Goal: Transaction & Acquisition: Purchase product/service

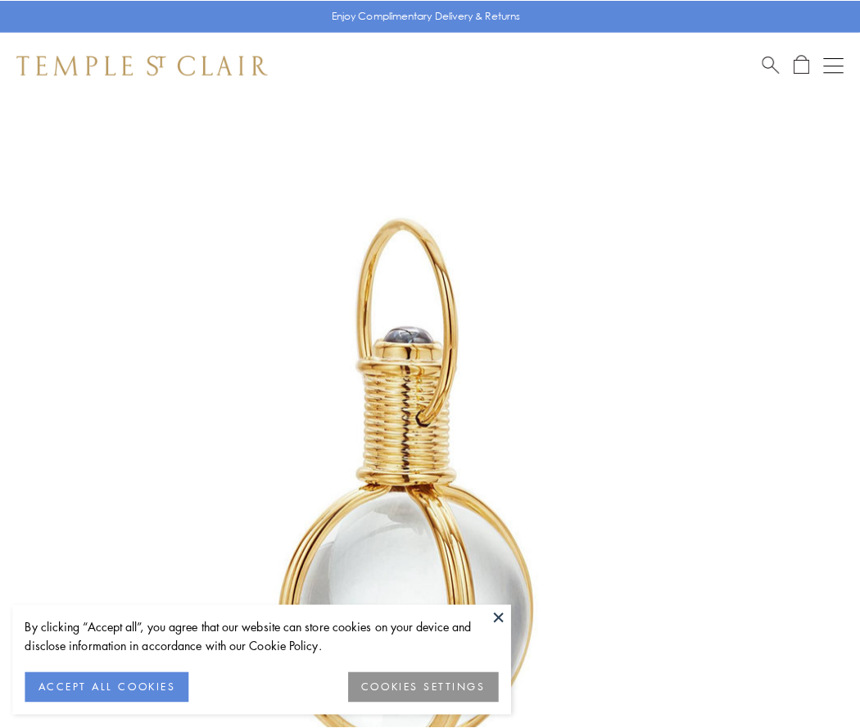
scroll to position [428, 0]
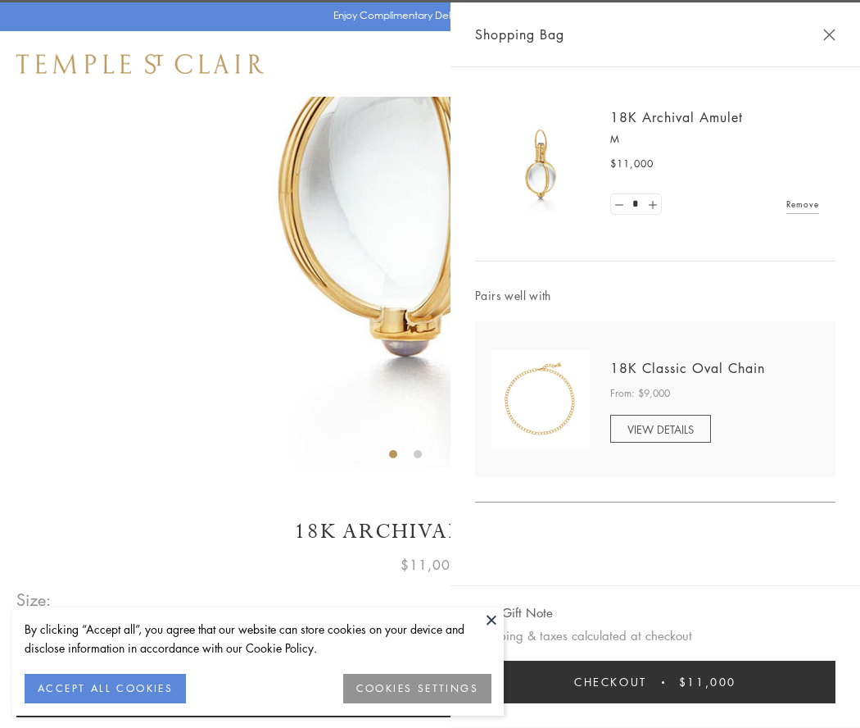
click at [656, 682] on button "Checkout $11,000" at bounding box center [655, 681] width 361 height 43
